Goal: Task Accomplishment & Management: Manage account settings

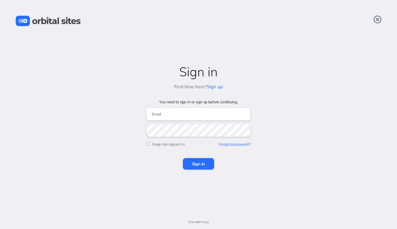
type input "cccoffice@crosswalkchurch.com"
click at [197, 163] on input "Sign in" at bounding box center [198, 163] width 31 height 11
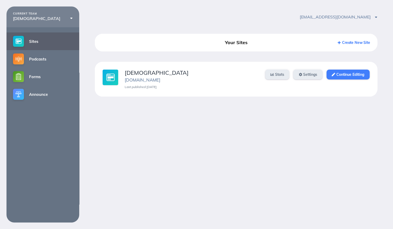
click at [359, 73] on link "Continue Editing" at bounding box center [347, 75] width 43 height 10
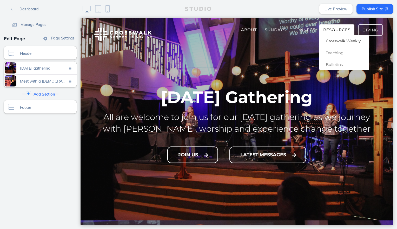
click at [338, 43] on span "Crosswalk Weekly" at bounding box center [343, 40] width 35 height 5
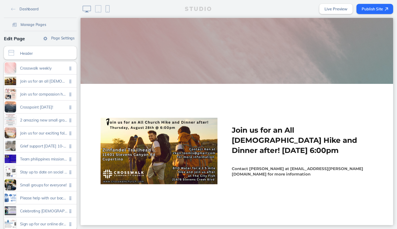
scroll to position [156, 0]
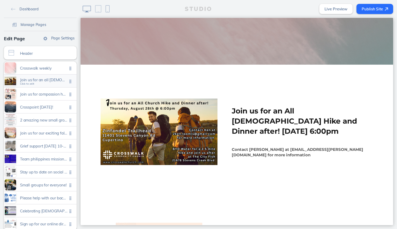
click at [43, 81] on span "Join us for an all [DEMOGRAPHIC_DATA] hike and dinner after! [DATE] 6:00pm" at bounding box center [43, 80] width 47 height 4
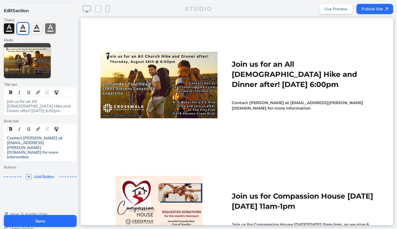
scroll to position [26, 0]
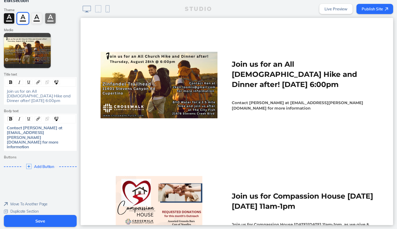
click at [24, 216] on span "Delete Section" at bounding box center [22, 218] width 24 height 5
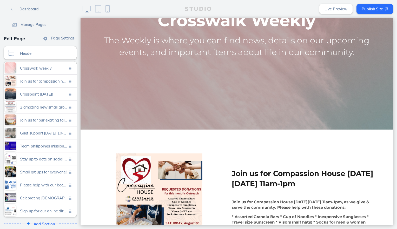
scroll to position [172, 0]
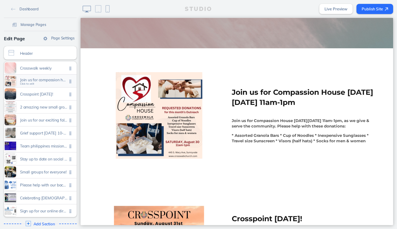
click at [43, 78] on span "Join us for compassion house [DATE][DATE] 11am-1pm" at bounding box center [43, 80] width 47 height 4
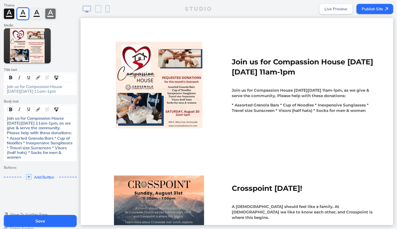
scroll to position [60, 0]
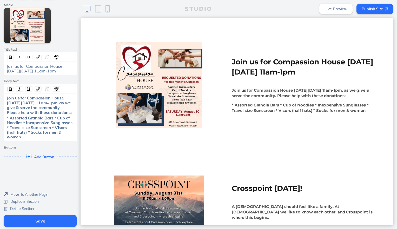
click at [19, 209] on span "Delete Section" at bounding box center [22, 208] width 24 height 5
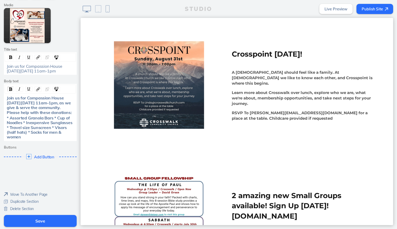
scroll to position [68, 0]
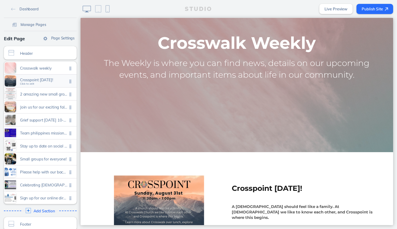
click at [49, 81] on span "Crosspoint [DATE]!" at bounding box center [43, 80] width 47 height 4
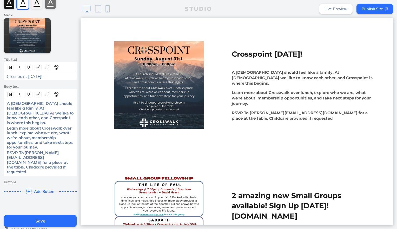
scroll to position [66, 0]
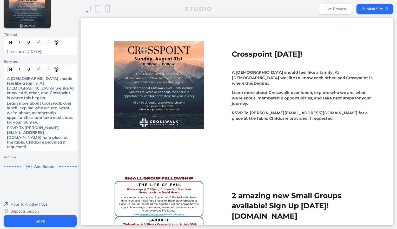
click at [24, 216] on span "Delete Section" at bounding box center [22, 218] width 24 height 5
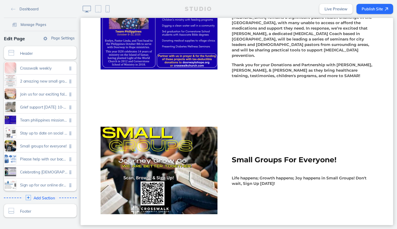
scroll to position [614, 0]
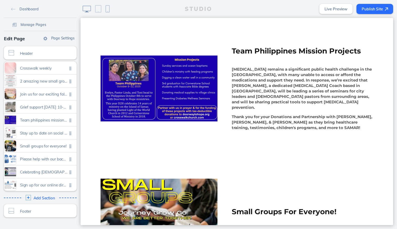
click at [379, 10] on button "Publish Site" at bounding box center [374, 9] width 37 height 10
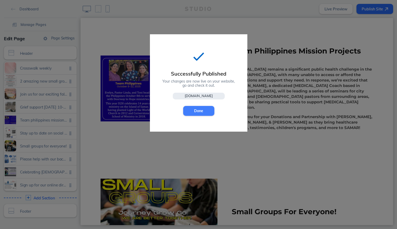
click at [203, 113] on button "Done" at bounding box center [198, 111] width 31 height 10
